Goal: Entertainment & Leisure: Browse casually

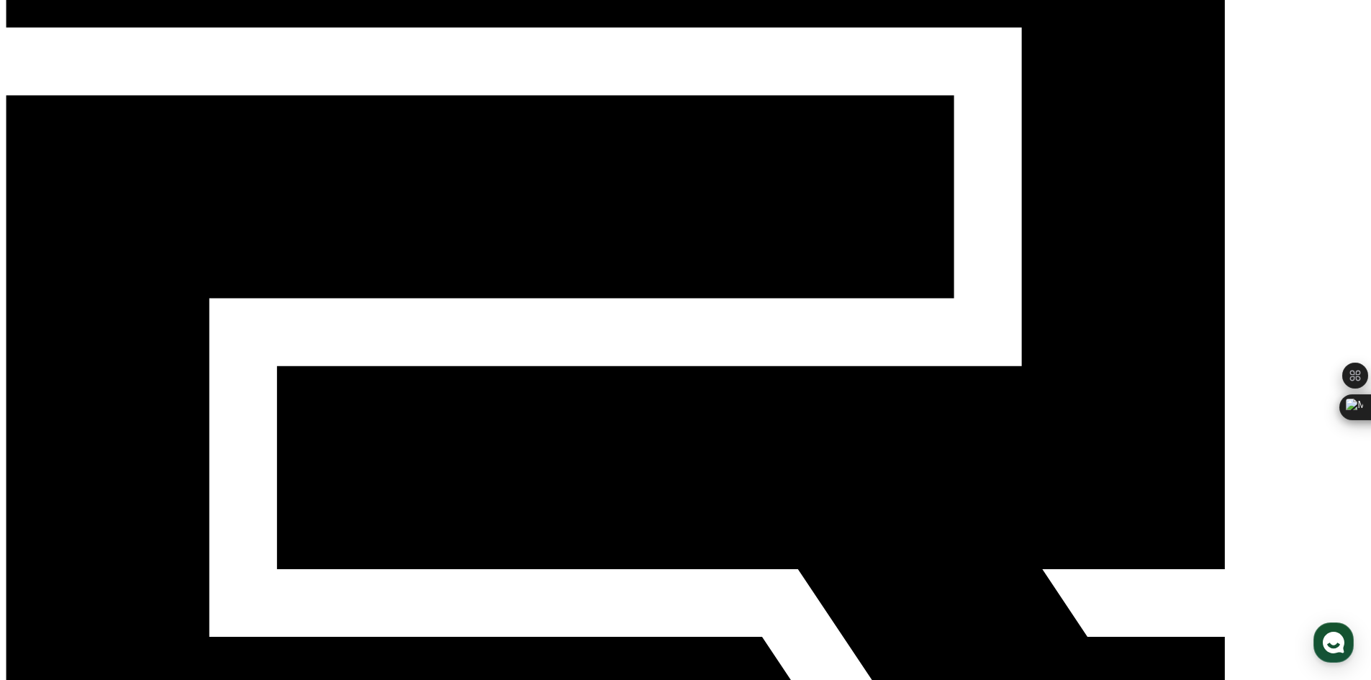
scroll to position [216, 0]
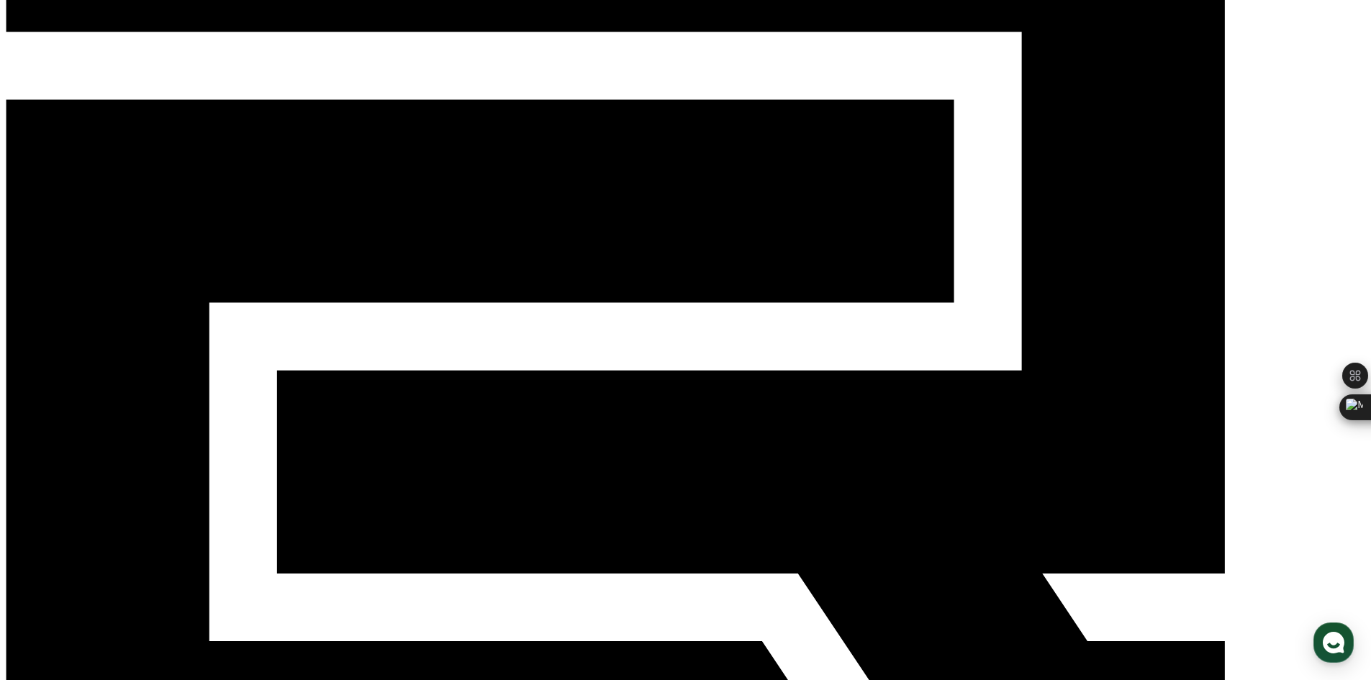
scroll to position [144, 0]
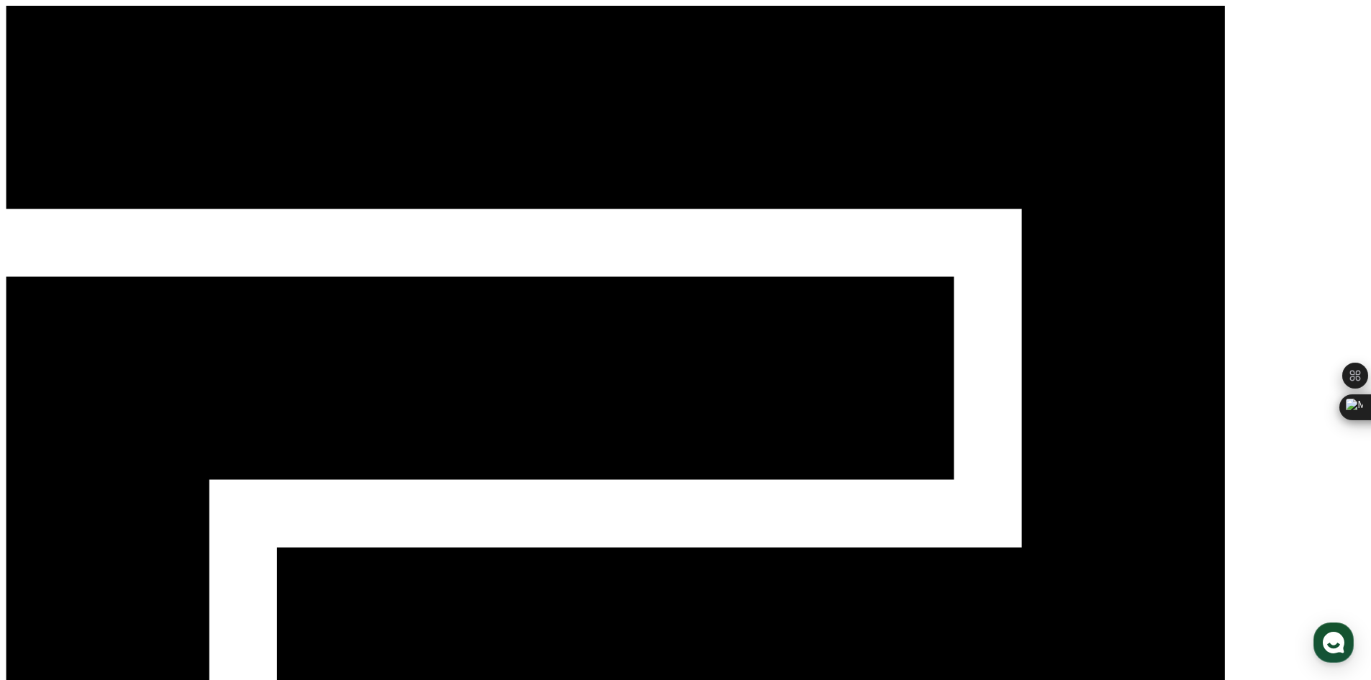
type input "*"
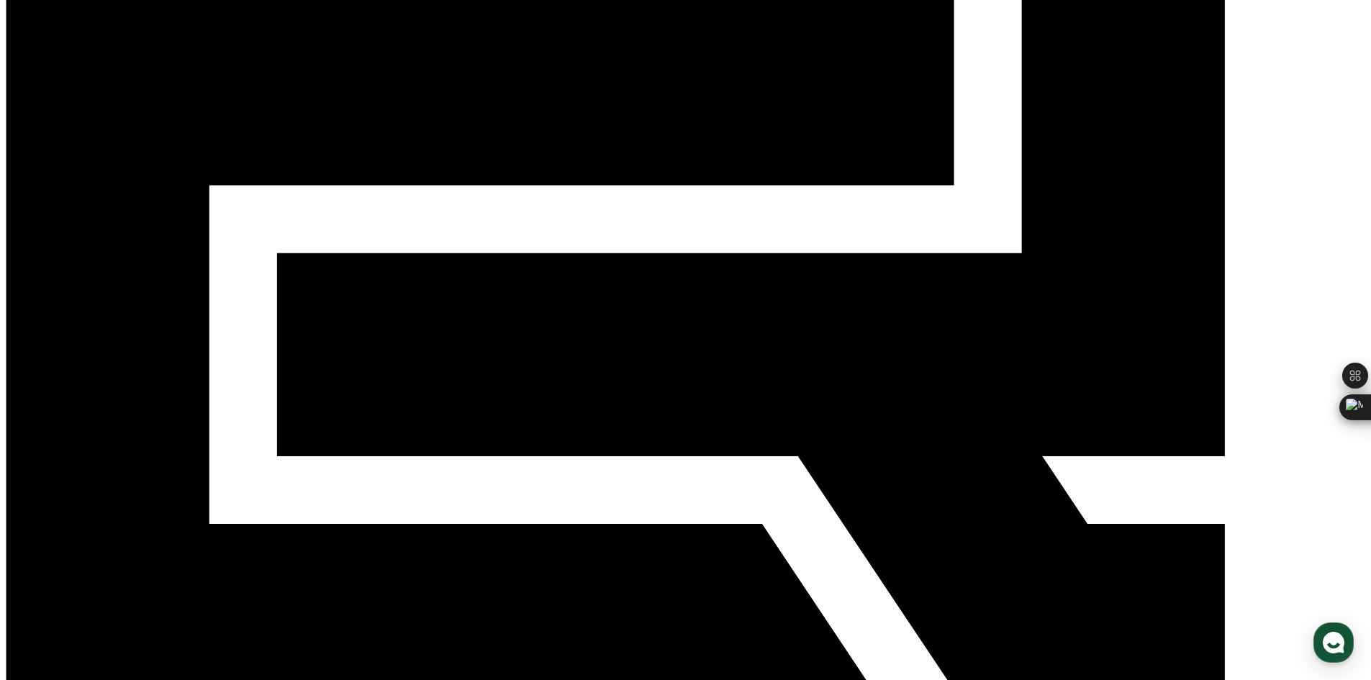
scroll to position [222, 0]
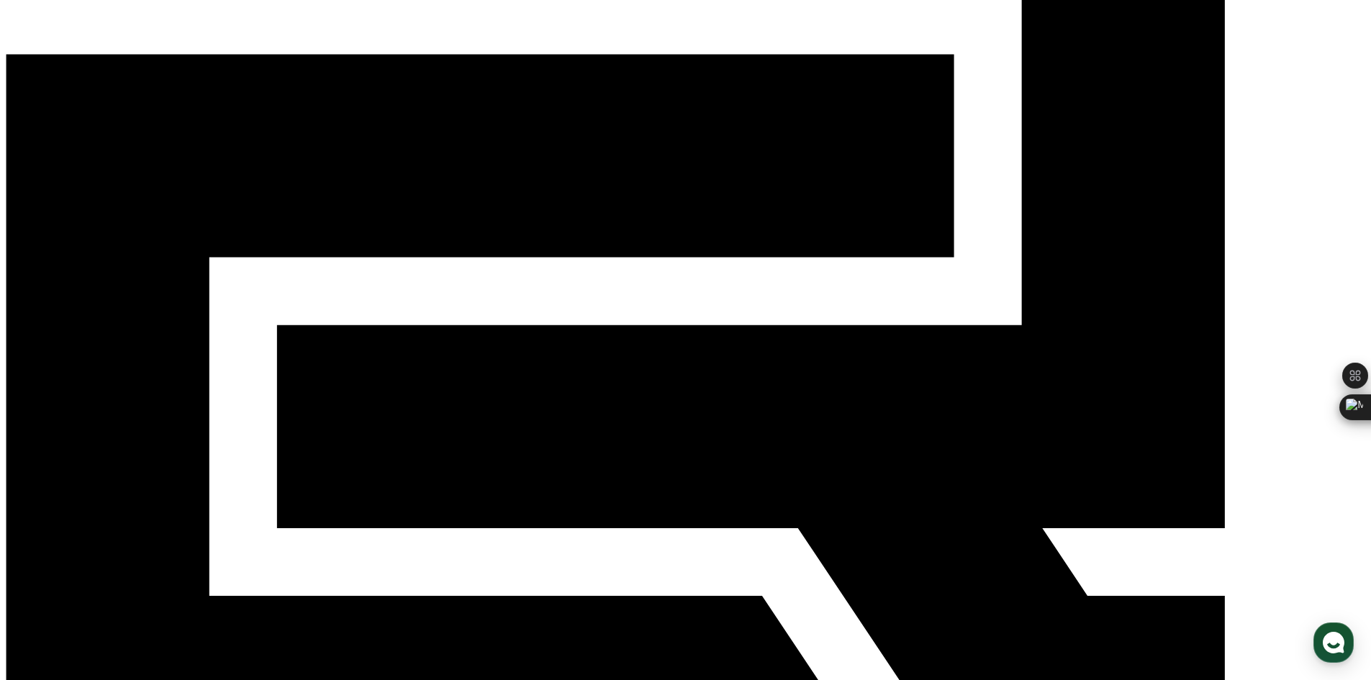
drag, startPoint x: 891, startPoint y: 586, endPoint x: 894, endPoint y: 517, distance: 69.1
